Goal: Task Accomplishment & Management: Manage account settings

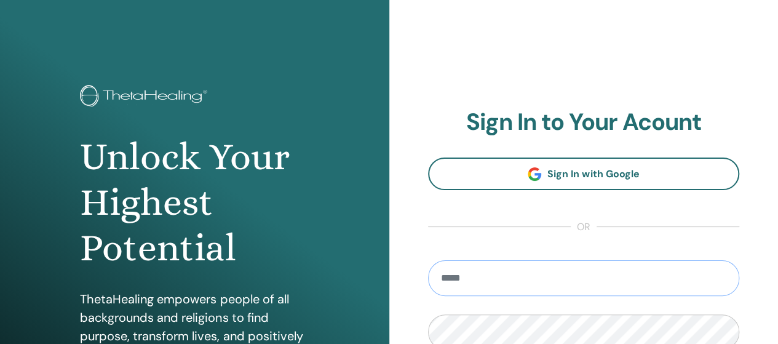
click at [683, 272] on input "email" at bounding box center [584, 278] width 312 height 36
type input "**********"
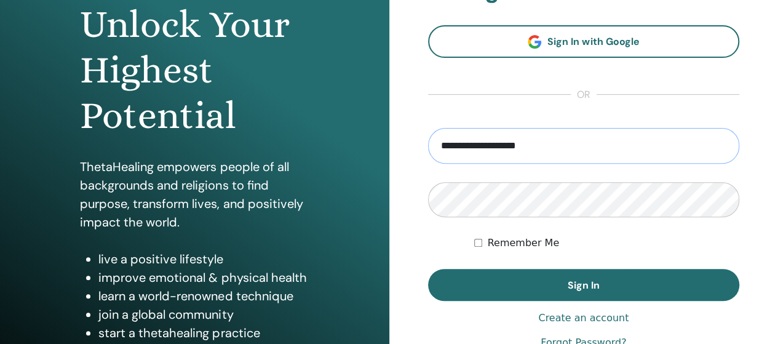
scroll to position [188, 0]
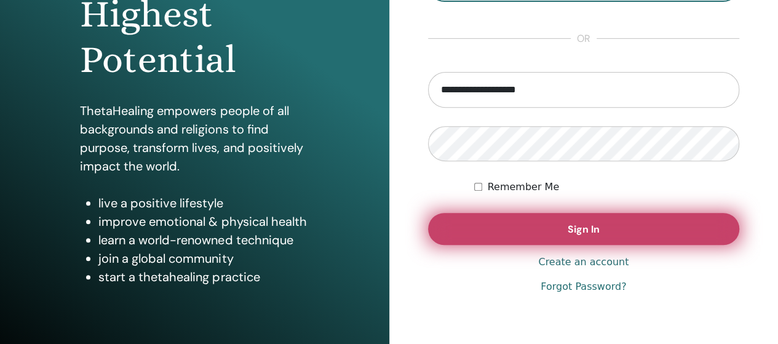
click at [562, 226] on button "Sign In" at bounding box center [584, 229] width 312 height 32
